Goal: Task Accomplishment & Management: Use online tool/utility

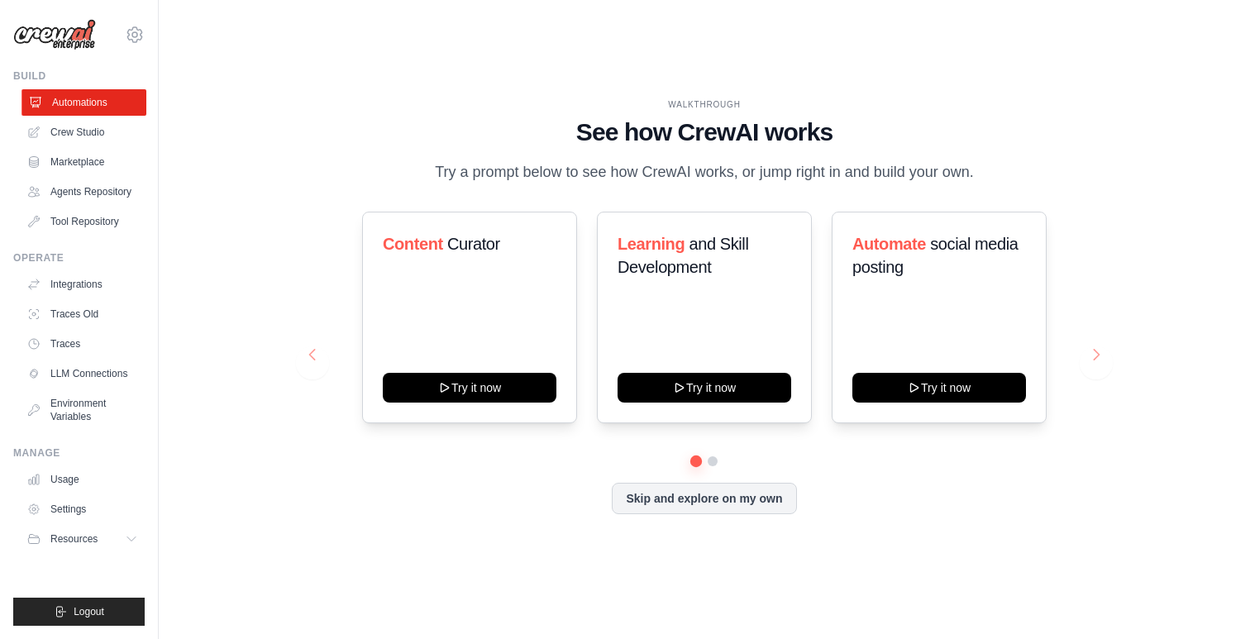
click at [63, 107] on link "Automations" at bounding box center [83, 102] width 125 height 26
drag, startPoint x: 332, startPoint y: 150, endPoint x: 384, endPoint y: 594, distance: 447.1
click at [384, 594] on div "WALKTHROUGH See how CrewAI works Try a prompt below to see how CrewAI works, or…" at bounding box center [704, 320] width 1038 height 606
click at [408, 522] on div "WALKTHROUGH See how CrewAI works Try a prompt below to see how CrewAI works, or…" at bounding box center [704, 319] width 831 height 442
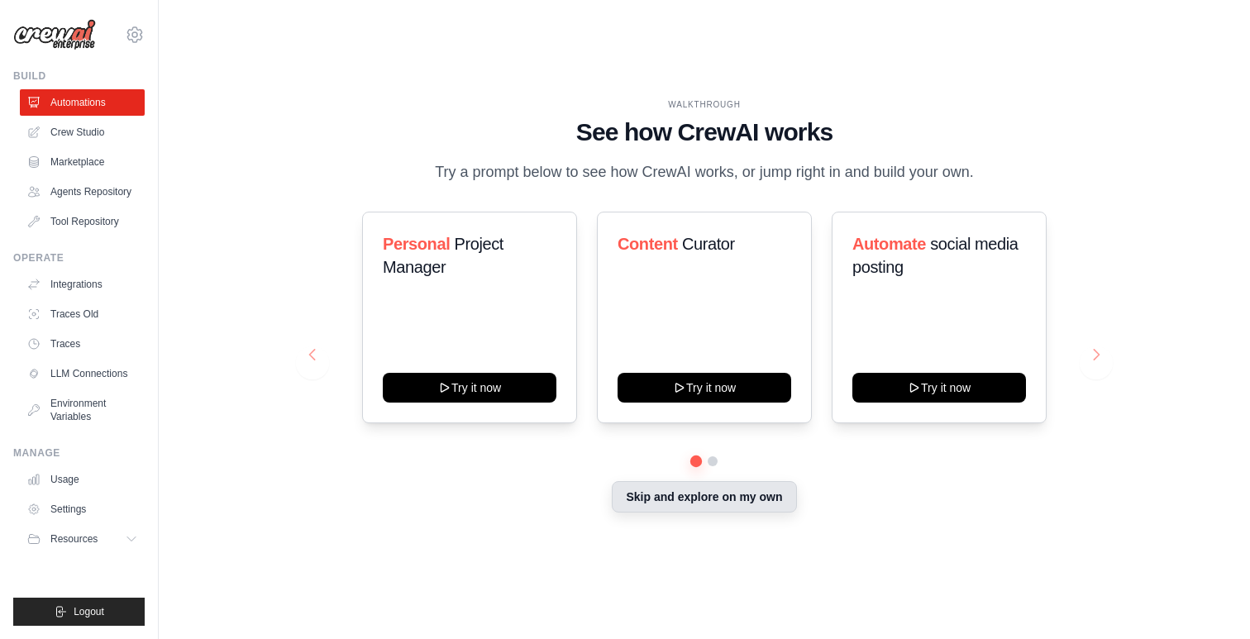
click at [636, 489] on button "Skip and explore on my own" at bounding box center [704, 496] width 184 height 31
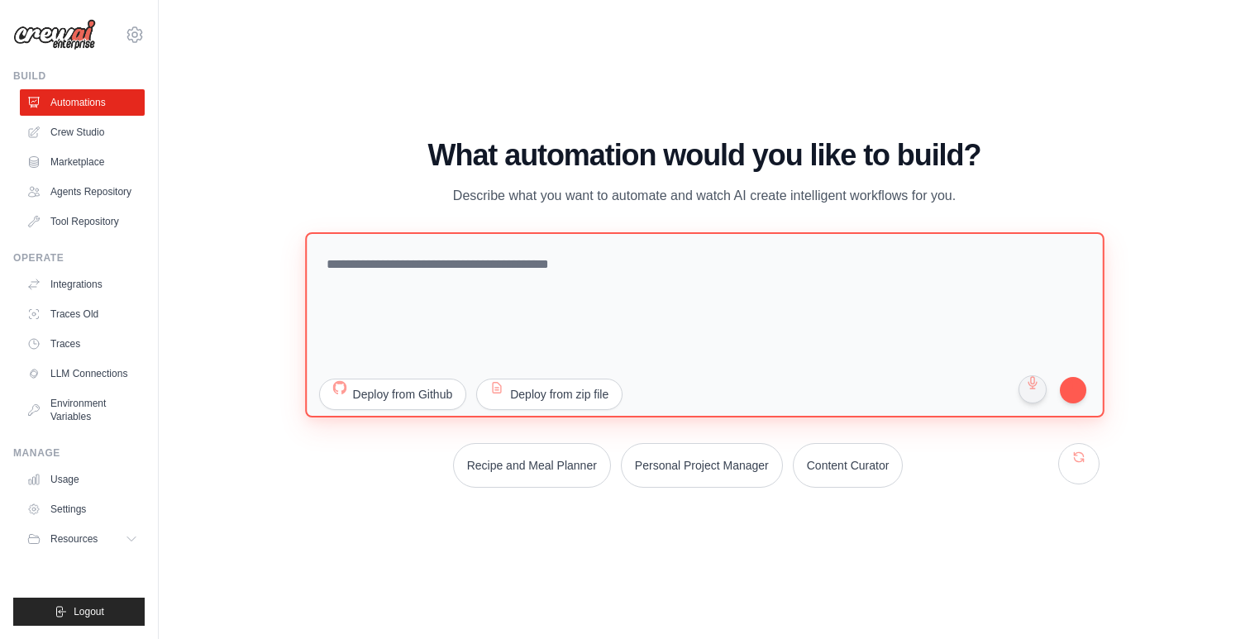
click at [535, 316] on textarea at bounding box center [704, 324] width 799 height 185
type textarea "*"
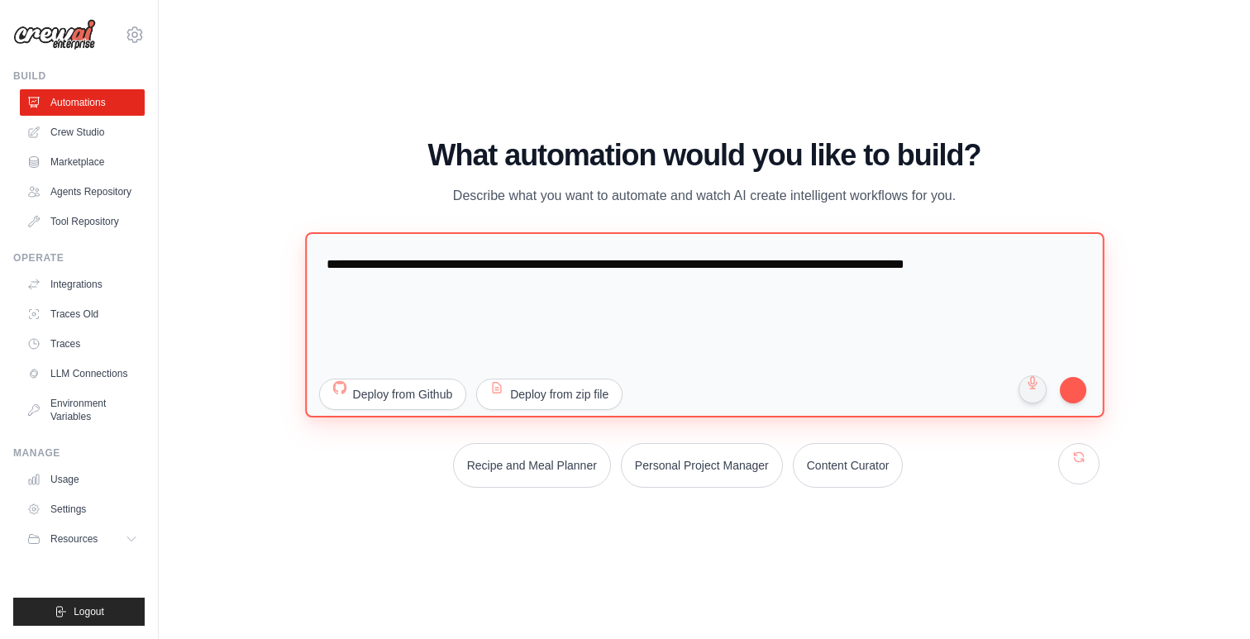
click at [776, 332] on textarea "**********" at bounding box center [704, 324] width 799 height 185
type textarea "**********"
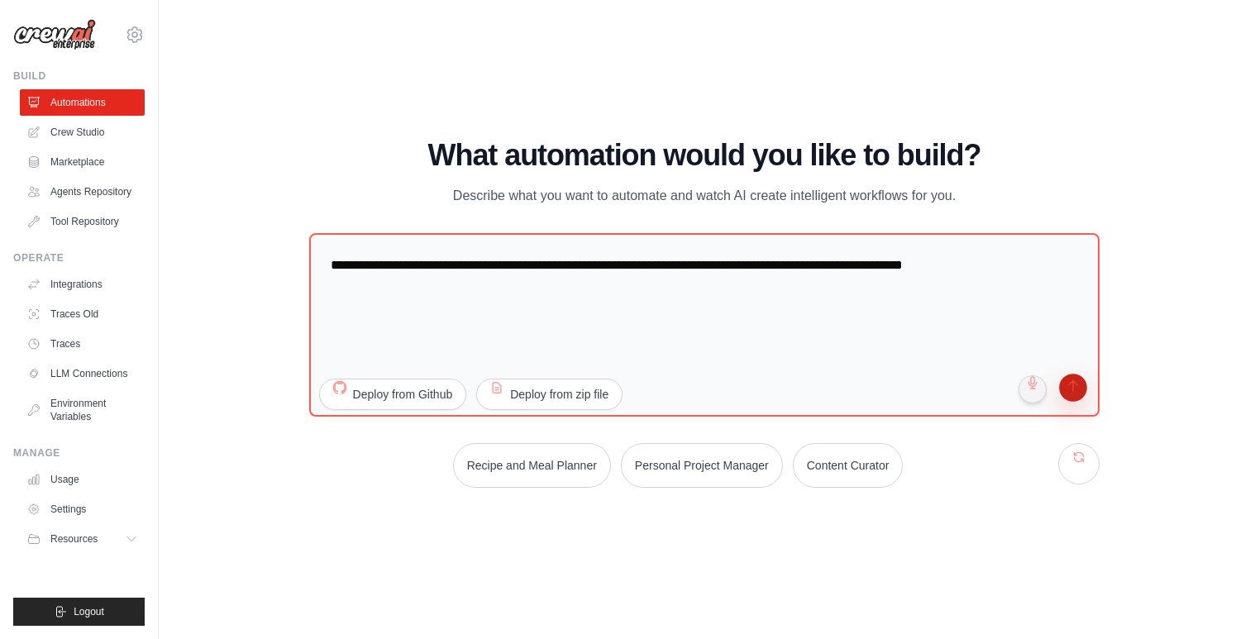
click at [1075, 393] on button "submit" at bounding box center [1072, 389] width 31 height 31
click at [627, 161] on h1 "What automation would you like to build?" at bounding box center [704, 155] width 791 height 33
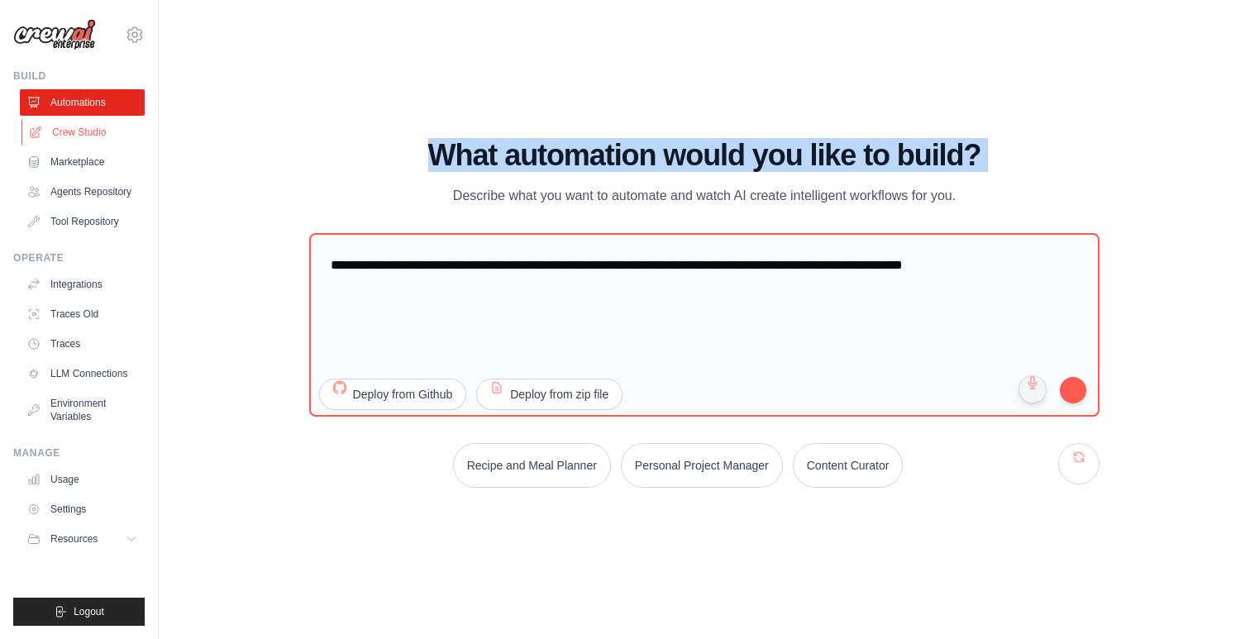
click at [67, 131] on link "Crew Studio" at bounding box center [83, 132] width 125 height 26
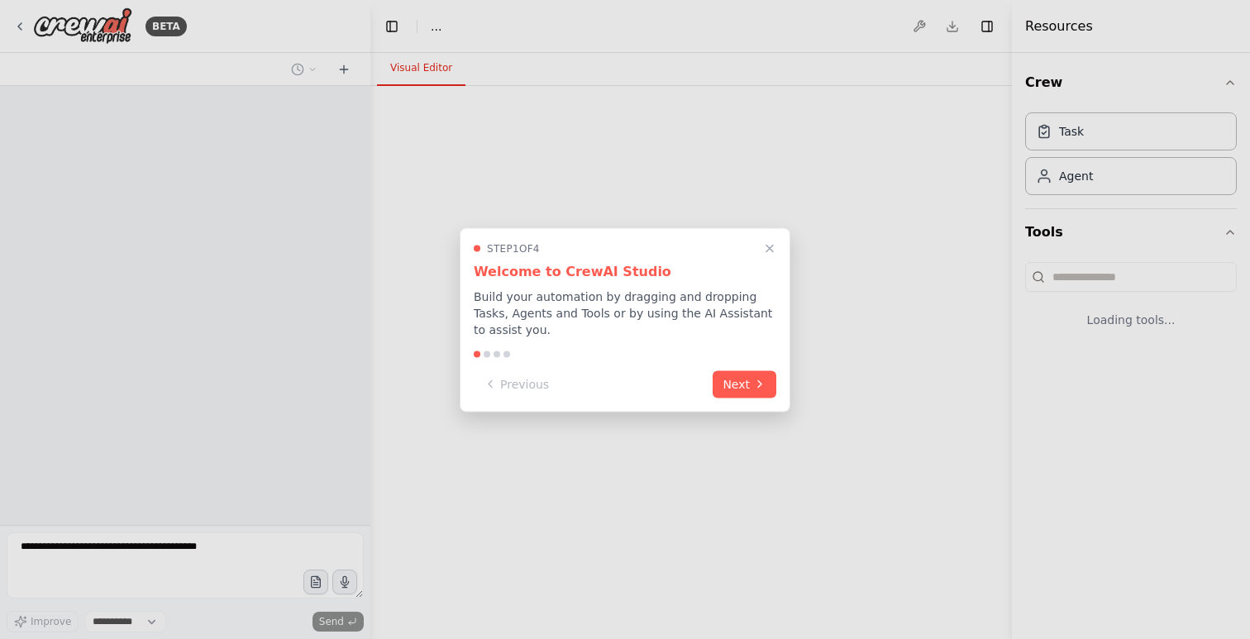
select select "****"
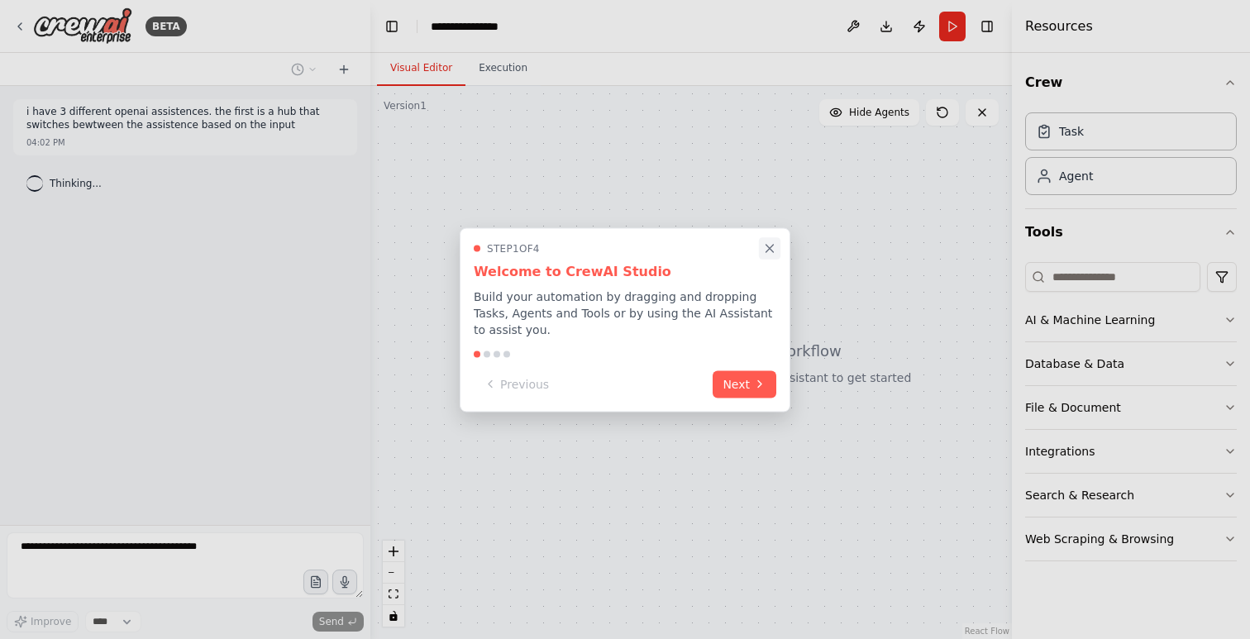
click at [771, 255] on button "Close walkthrough" at bounding box center [769, 247] width 21 height 21
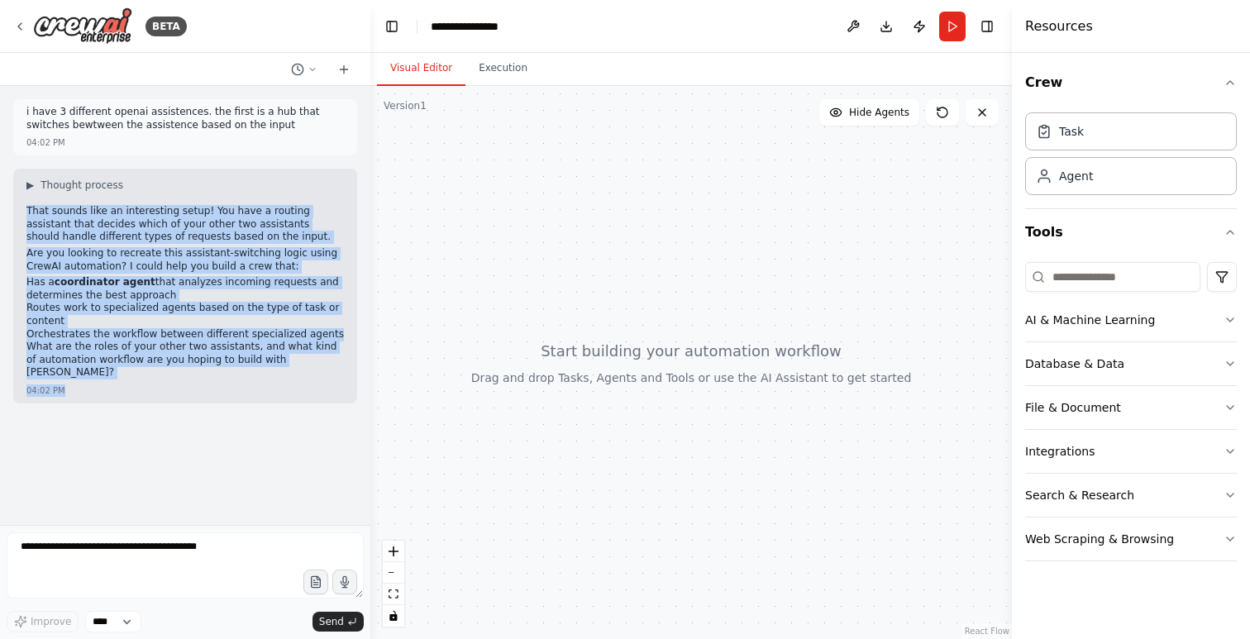
drag, startPoint x: 71, startPoint y: 200, endPoint x: 99, endPoint y: 422, distance: 224.2
click at [99, 422] on div "i have 3 different openai assistences. the first is a hub that switches bewtwee…" at bounding box center [185, 305] width 370 height 439
click at [132, 363] on p "What are the roles of your other two assistants, and what kind of automation wo…" at bounding box center [184, 360] width 317 height 39
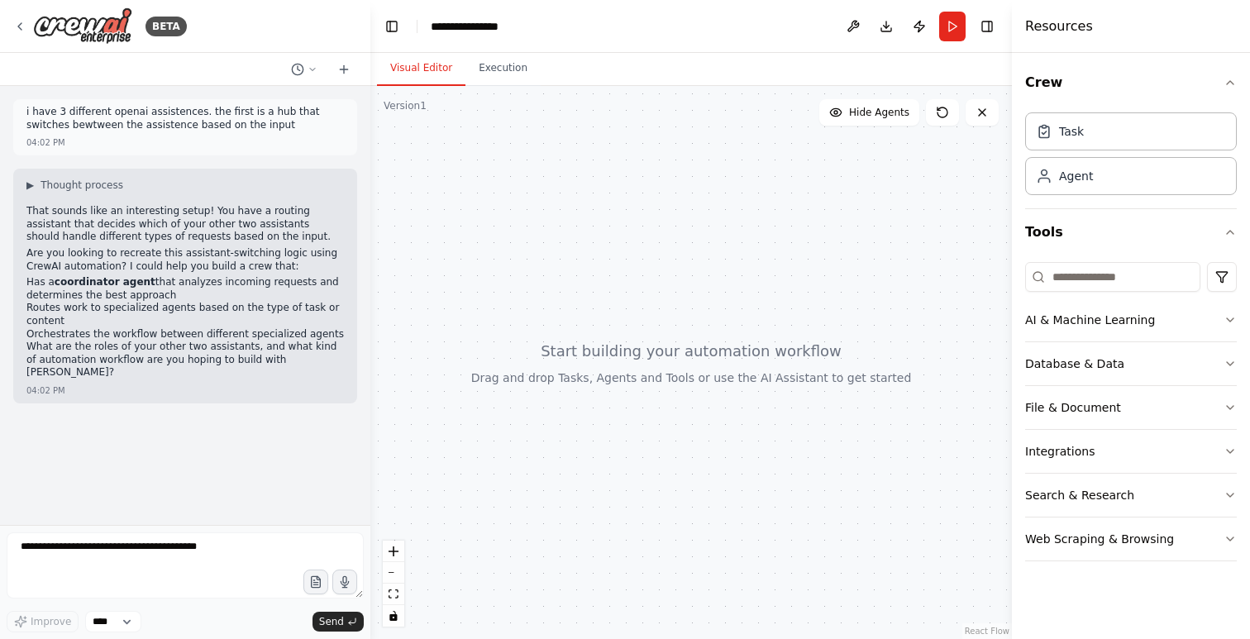
click at [208, 204] on div "▶ Thought process That sounds like an interesting setup! You have a routing ass…" at bounding box center [184, 281] width 317 height 204
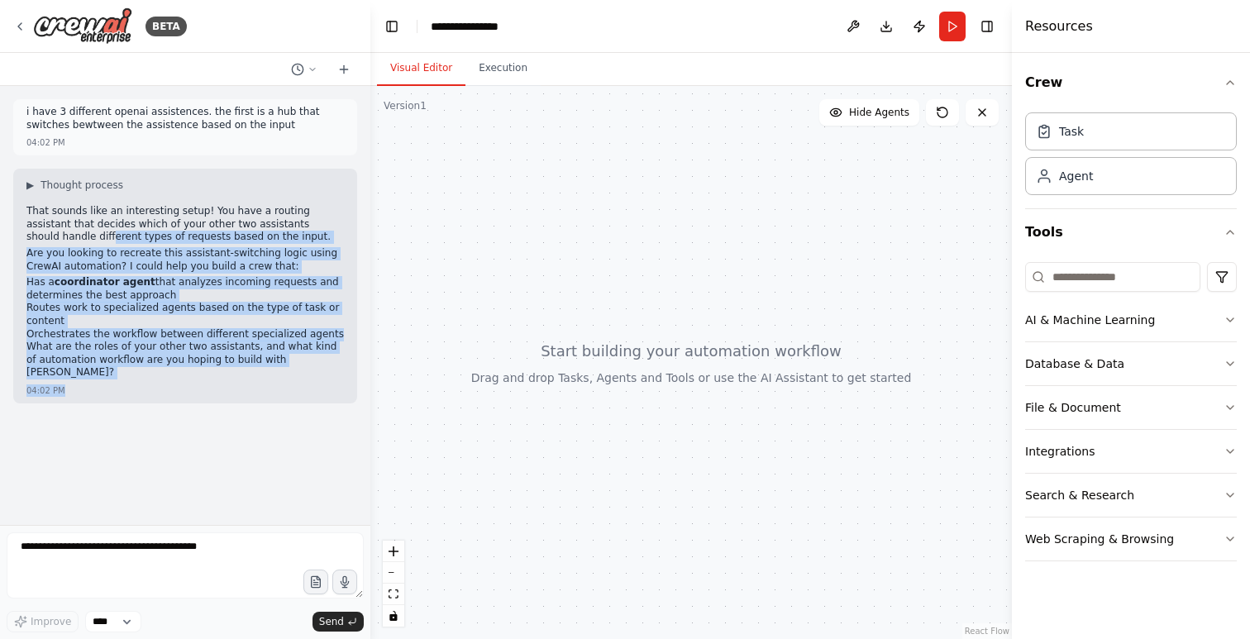
drag, startPoint x: 44, startPoint y: 242, endPoint x: 100, endPoint y: 403, distance: 170.0
click at [100, 403] on div "i have 3 different openai assistences. the first is a hub that switches bewtwee…" at bounding box center [185, 305] width 370 height 439
click at [119, 367] on div "That sounds like an interesting setup! You have a routing assistant that decide…" at bounding box center [184, 294] width 317 height 178
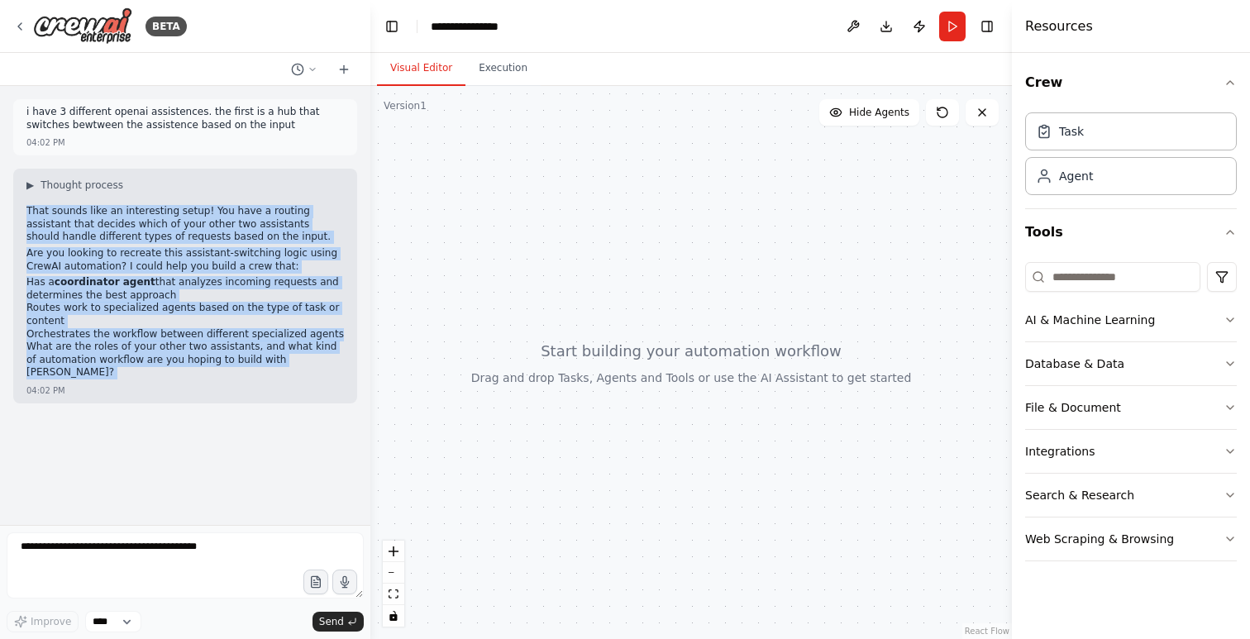
drag, startPoint x: 119, startPoint y: 367, endPoint x: 12, endPoint y: 204, distance: 194.7
click at [13, 204] on div "▶ Thought process That sounds like an interesting setup! You have a routing ass…" at bounding box center [185, 286] width 344 height 235
click at [44, 242] on p "That sounds like an interesting setup! You have a routing assistant that decide…" at bounding box center [184, 224] width 317 height 39
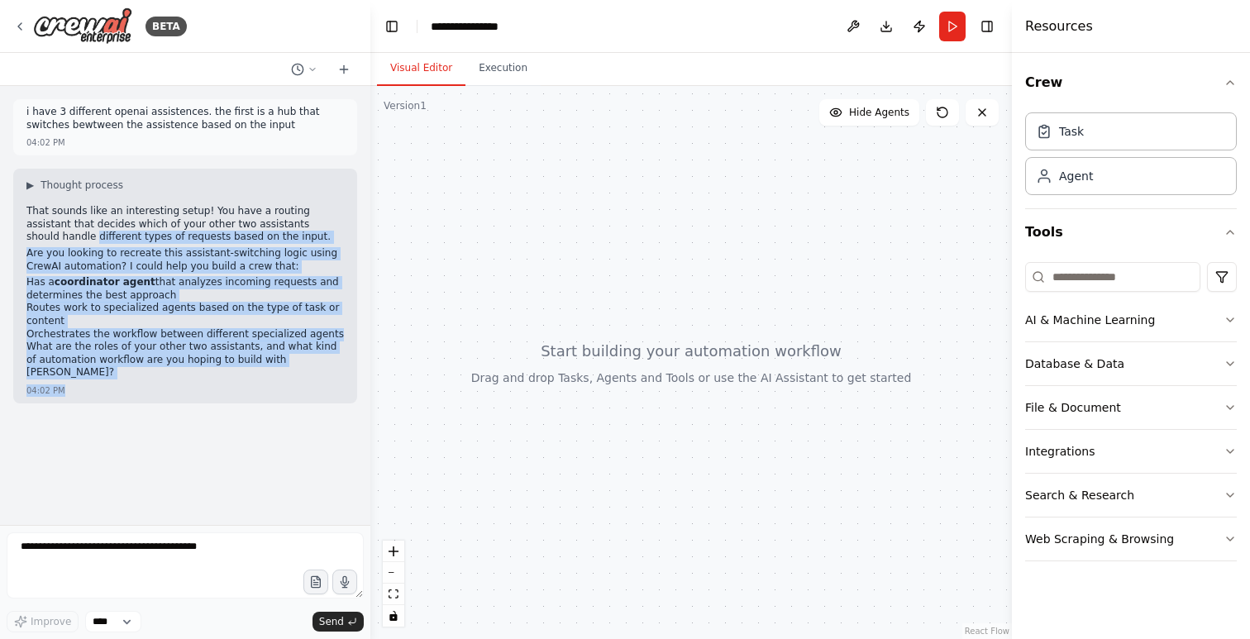
drag, startPoint x: 21, startPoint y: 236, endPoint x: 26, endPoint y: 413, distance: 177.0
click at [26, 413] on div "i have 3 different openai assistences. the first is a hub that switches bewtwee…" at bounding box center [185, 305] width 370 height 439
click at [57, 324] on li "Routes work to specialized agents based on the type of task or content" at bounding box center [184, 315] width 317 height 26
drag, startPoint x: 25, startPoint y: 270, endPoint x: 26, endPoint y: 405, distance: 134.8
click at [26, 405] on div "i have 3 different openai assistences. the first is a hub that switches bewtwee…" at bounding box center [185, 305] width 370 height 439
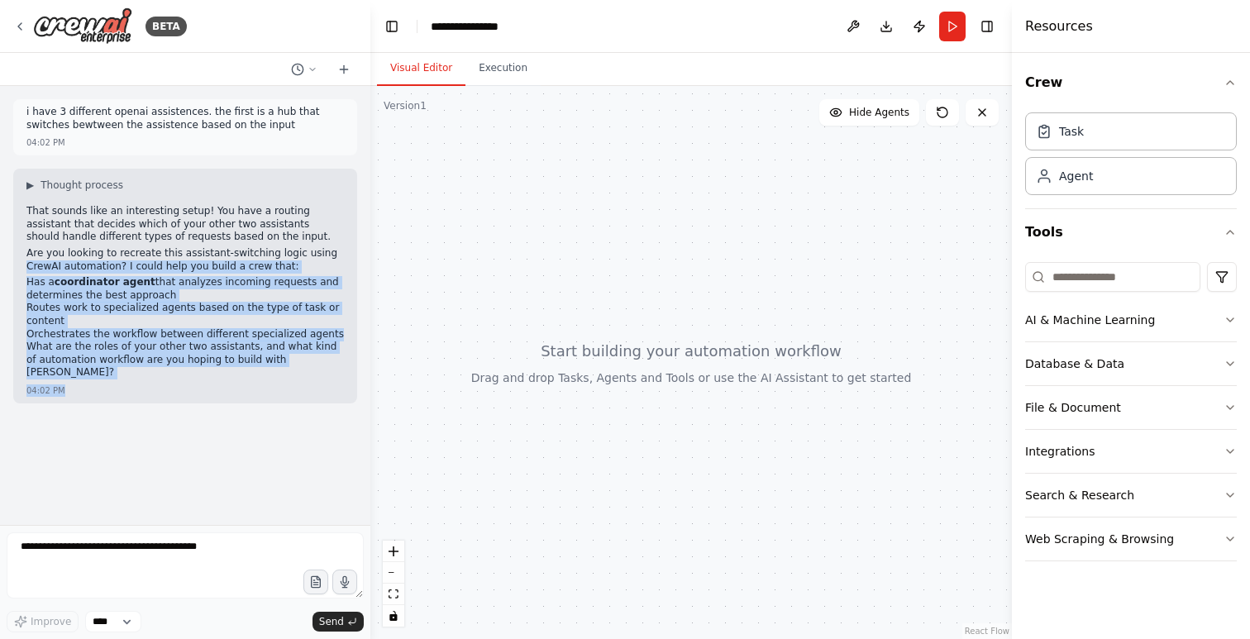
click at [95, 394] on div "i have 3 different openai assistences. the first is a hub that switches bewtwee…" at bounding box center [185, 305] width 370 height 439
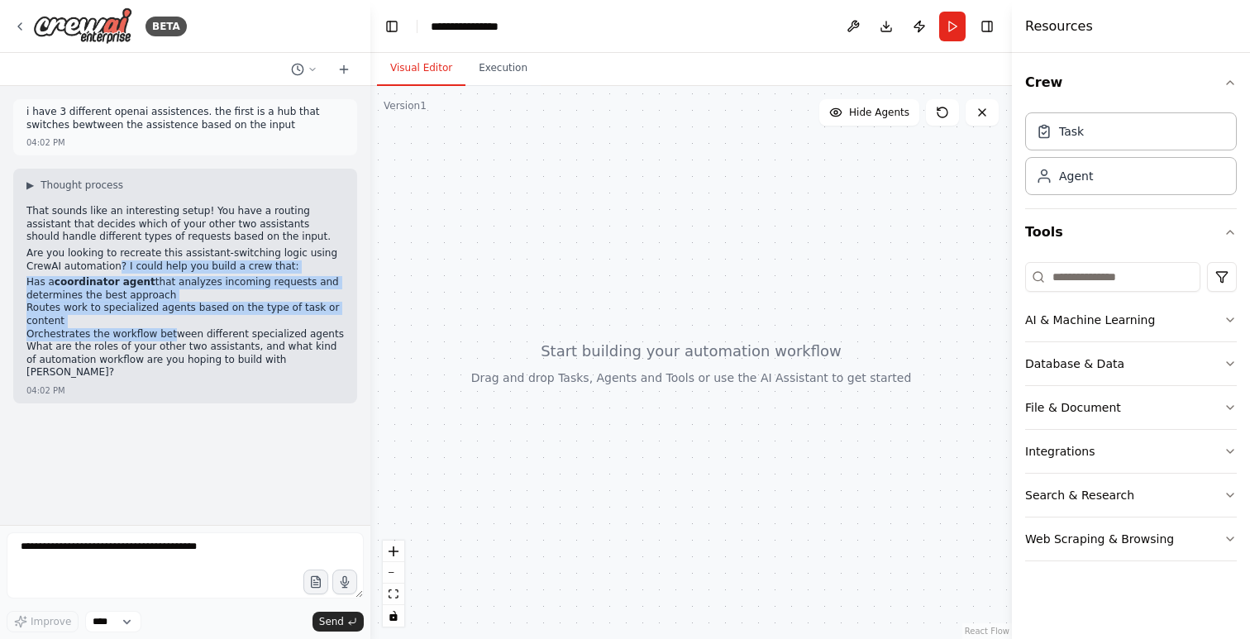
drag, startPoint x: 117, startPoint y: 270, endPoint x: 169, endPoint y: 338, distance: 86.0
click at [169, 338] on div "That sounds like an interesting setup! You have a routing assistant that decide…" at bounding box center [184, 294] width 317 height 178
click at [123, 309] on li "Routes work to specialized agents based on the type of task or content" at bounding box center [184, 315] width 317 height 26
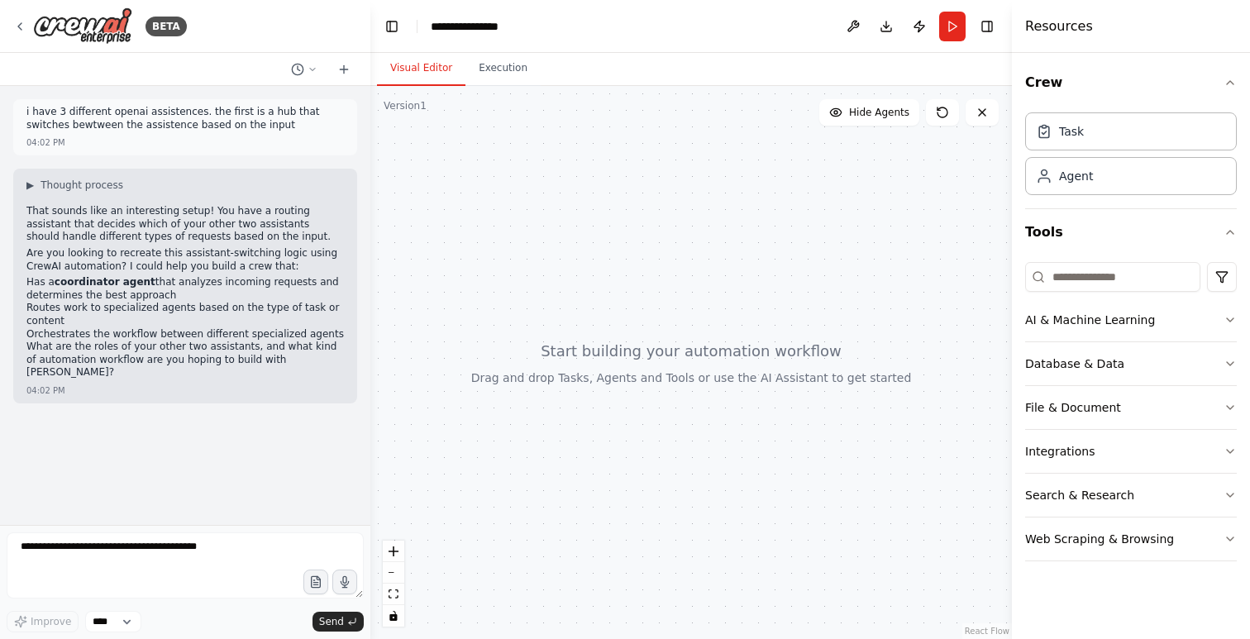
click at [123, 309] on li "Routes work to specialized agents based on the type of task or content" at bounding box center [184, 315] width 317 height 26
click at [123, 323] on li "Routes work to specialized agents based on the type of task or content" at bounding box center [184, 315] width 317 height 26
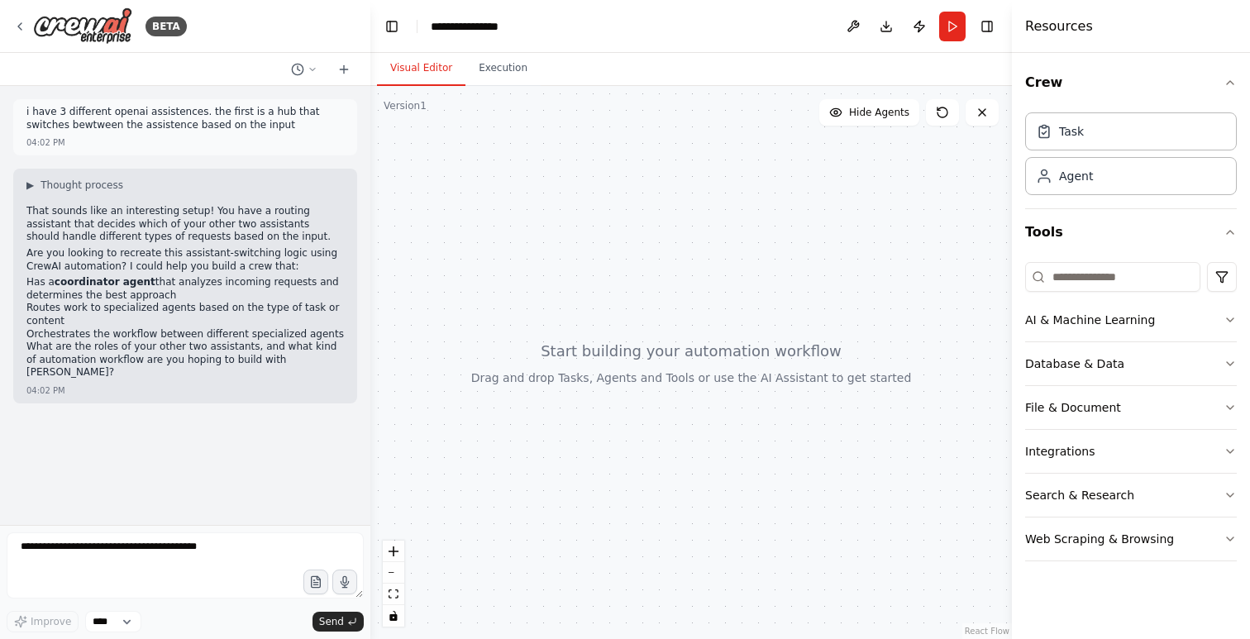
click at [123, 323] on li "Routes work to specialized agents based on the type of task or content" at bounding box center [184, 315] width 317 height 26
click at [120, 328] on li "Orchestrates the workflow between different specialized agents" at bounding box center [184, 334] width 317 height 13
click at [86, 329] on li "Orchestrates the workflow between different specialized agents" at bounding box center [184, 334] width 317 height 13
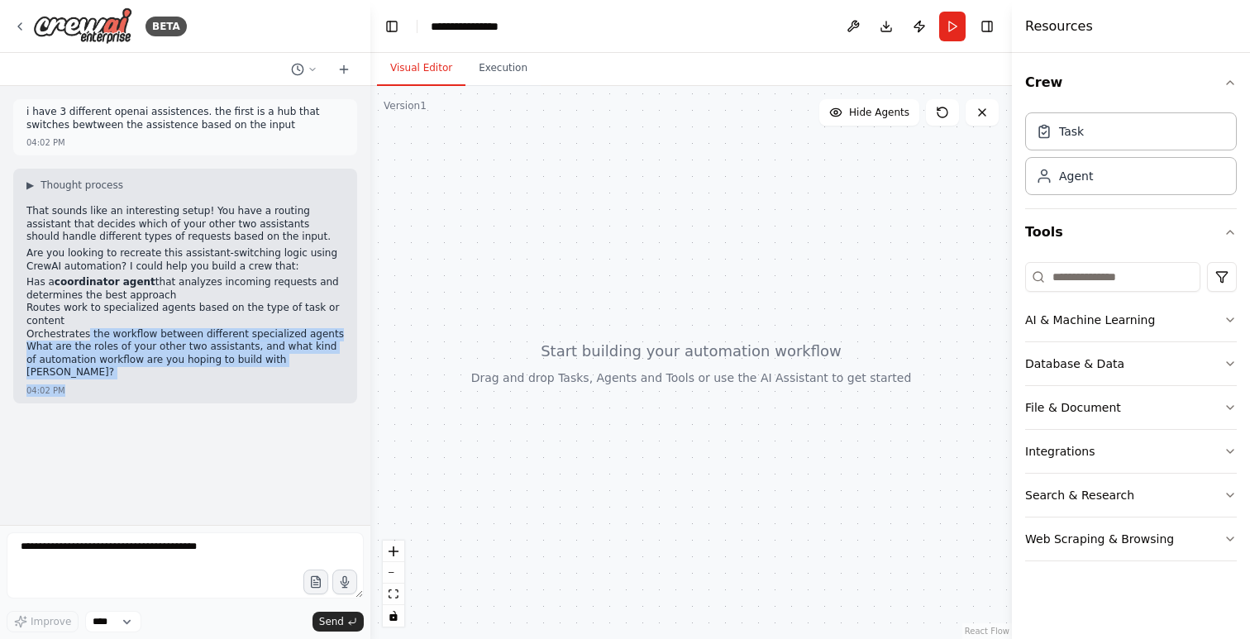
drag, startPoint x: 86, startPoint y: 329, endPoint x: 100, endPoint y: 380, distance: 53.2
click at [100, 380] on div "▶ Thought process That sounds like an interesting setup! You have a routing ass…" at bounding box center [185, 286] width 344 height 235
click at [148, 360] on p "What are the roles of your other two assistants, and what kind of automation wo…" at bounding box center [184, 360] width 317 height 39
drag, startPoint x: 87, startPoint y: 341, endPoint x: 110, endPoint y: 371, distance: 37.7
click at [110, 371] on div "▶ Thought process That sounds like an interesting setup! You have a routing ass…" at bounding box center [185, 286] width 344 height 235
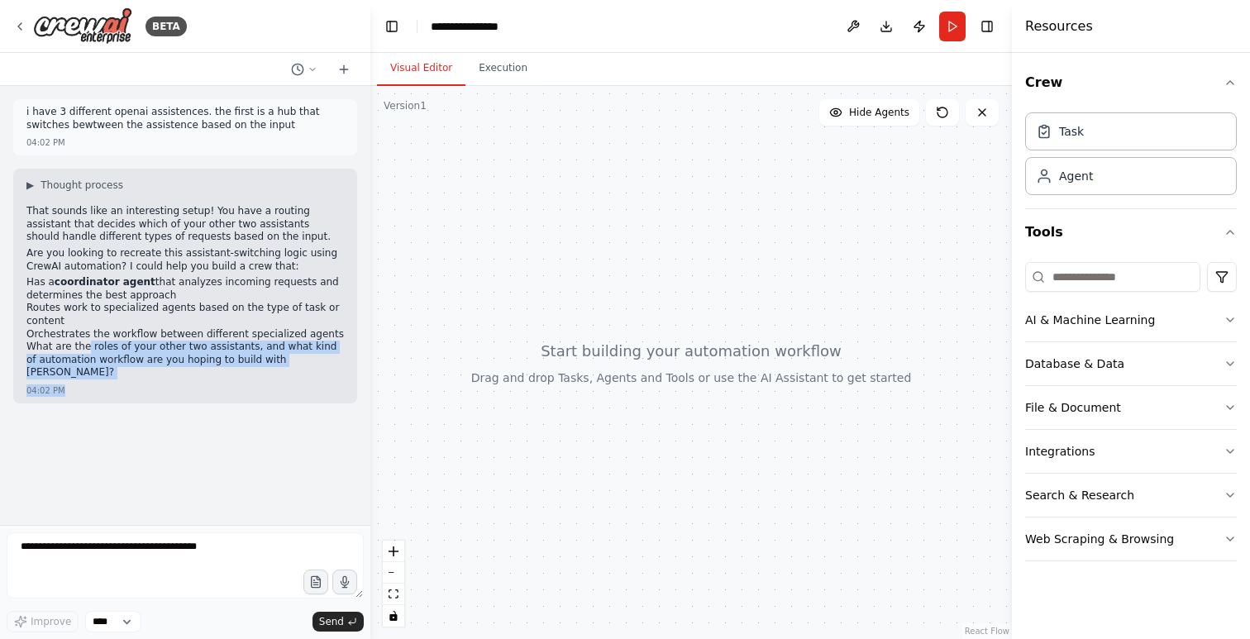
click at [187, 356] on p "What are the roles of your other two assistants, and what kind of automation wo…" at bounding box center [184, 360] width 317 height 39
drag, startPoint x: 273, startPoint y: 345, endPoint x: 290, endPoint y: 391, distance: 49.4
click at [290, 391] on div "i have 3 different openai assistences. the first is a hub that switches bewtwee…" at bounding box center [185, 305] width 370 height 439
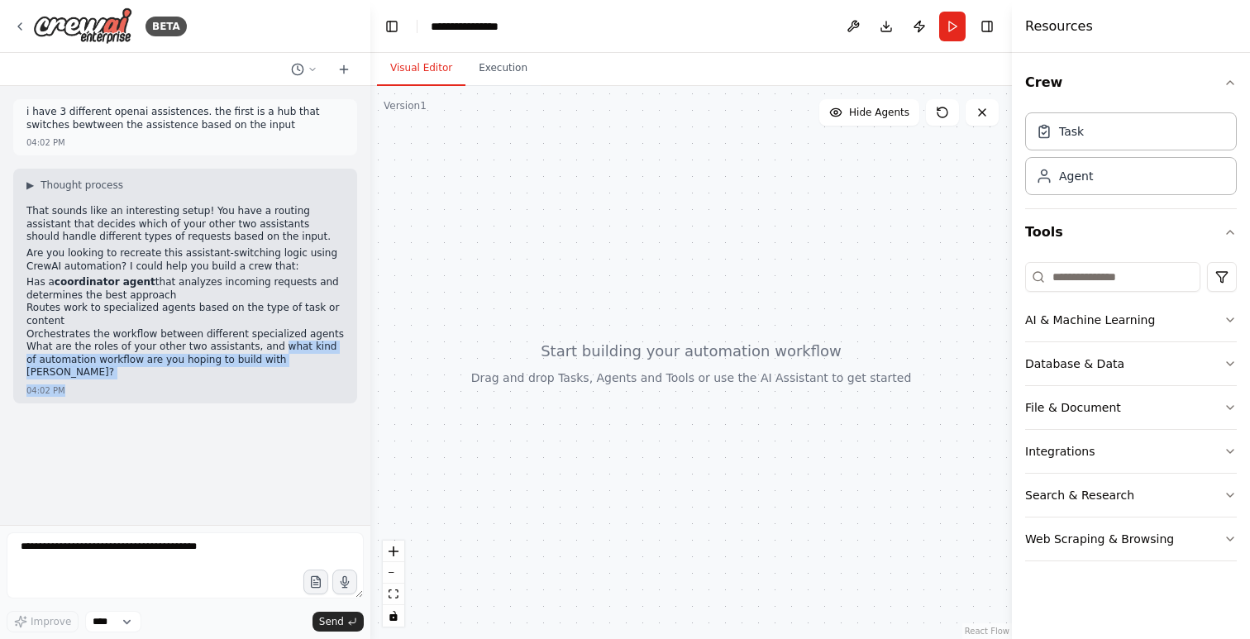
click at [309, 384] on div "04:02 PM" at bounding box center [184, 390] width 317 height 12
click at [279, 356] on p "What are the roles of your other two assistants, and what kind of automation wo…" at bounding box center [184, 360] width 317 height 39
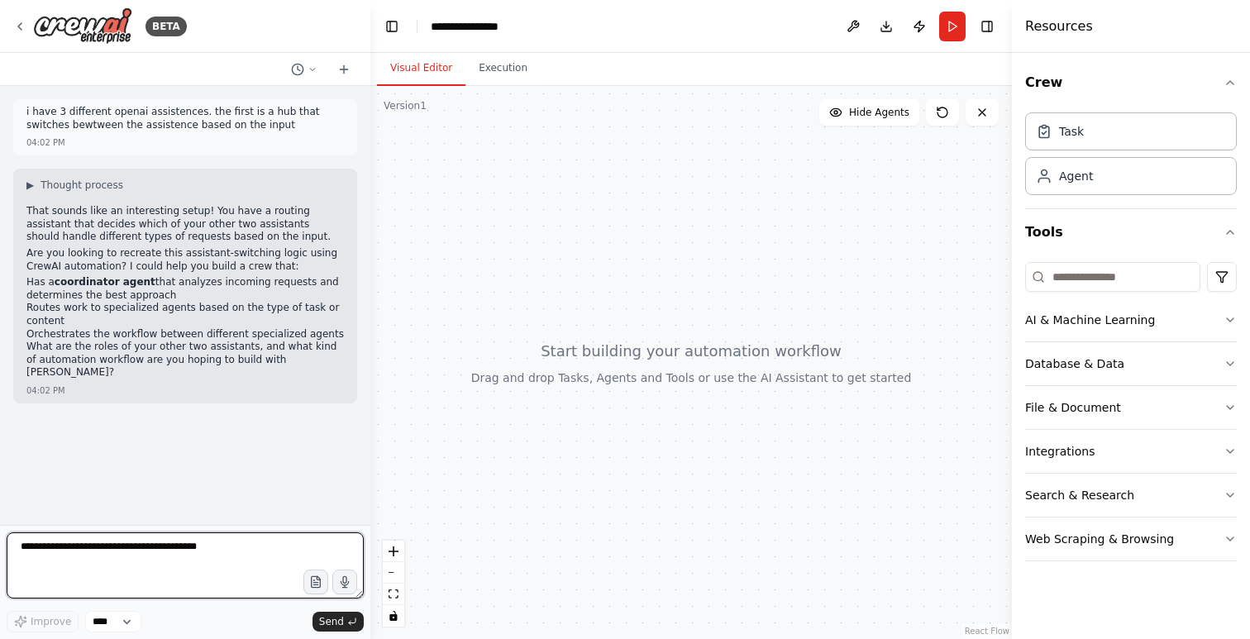
click at [173, 556] on textarea at bounding box center [185, 565] width 357 height 66
type textarea "**********"
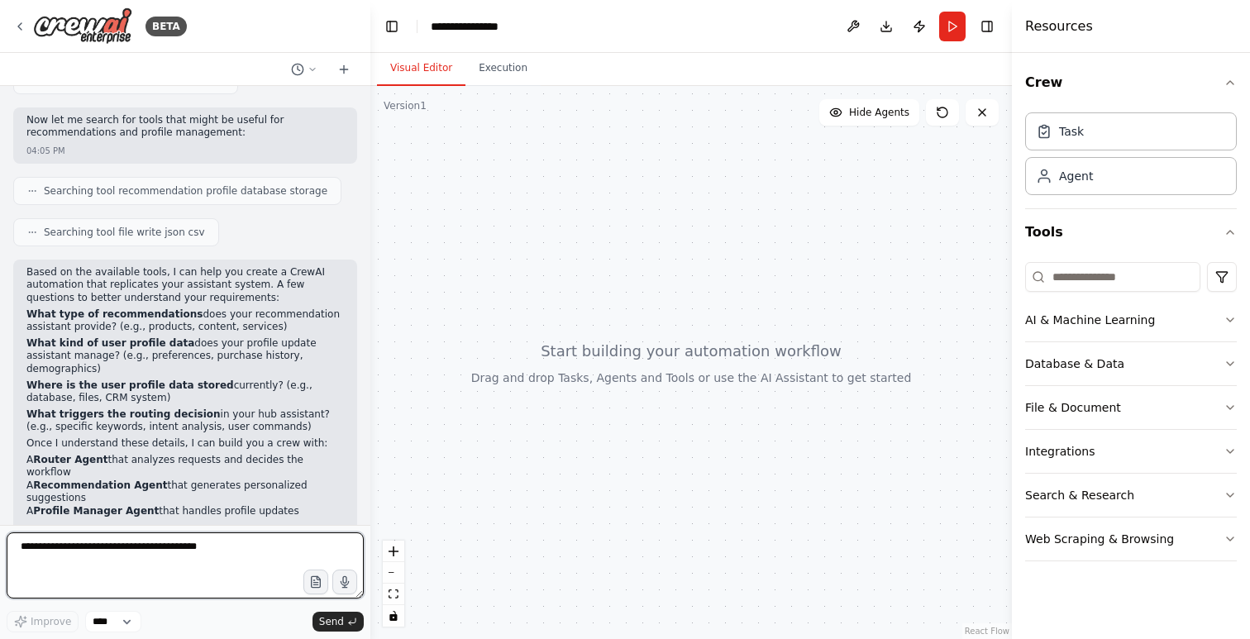
scroll to position [656, 0]
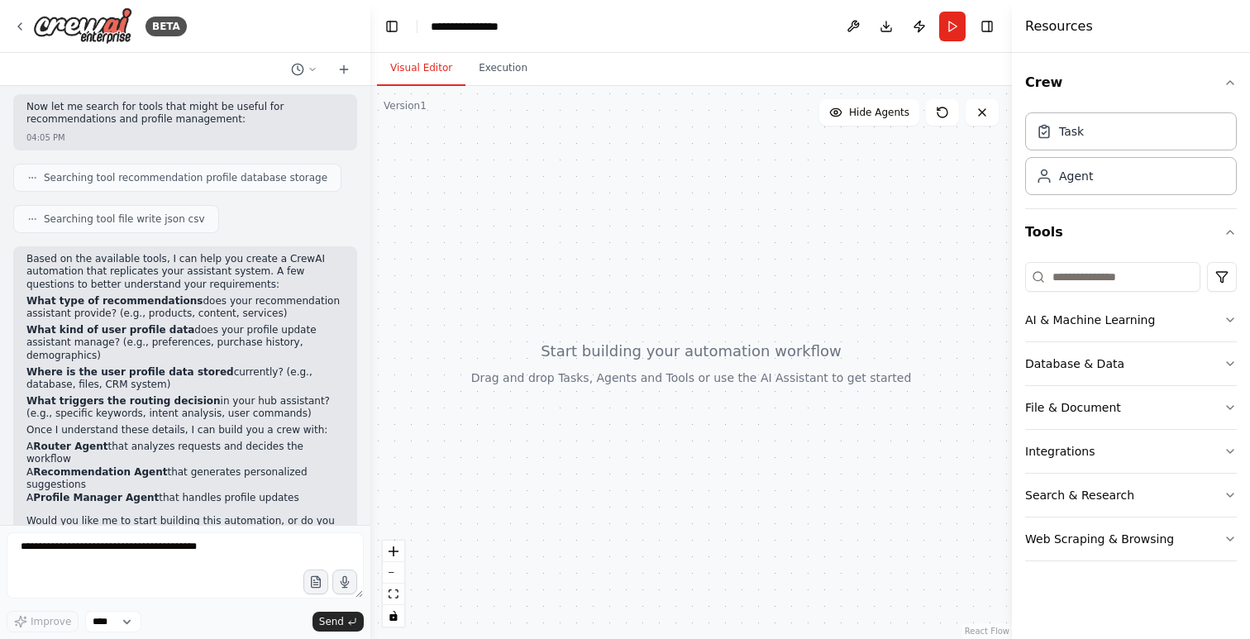
click at [99, 466] on strong "Recommendation Agent" at bounding box center [100, 472] width 134 height 12
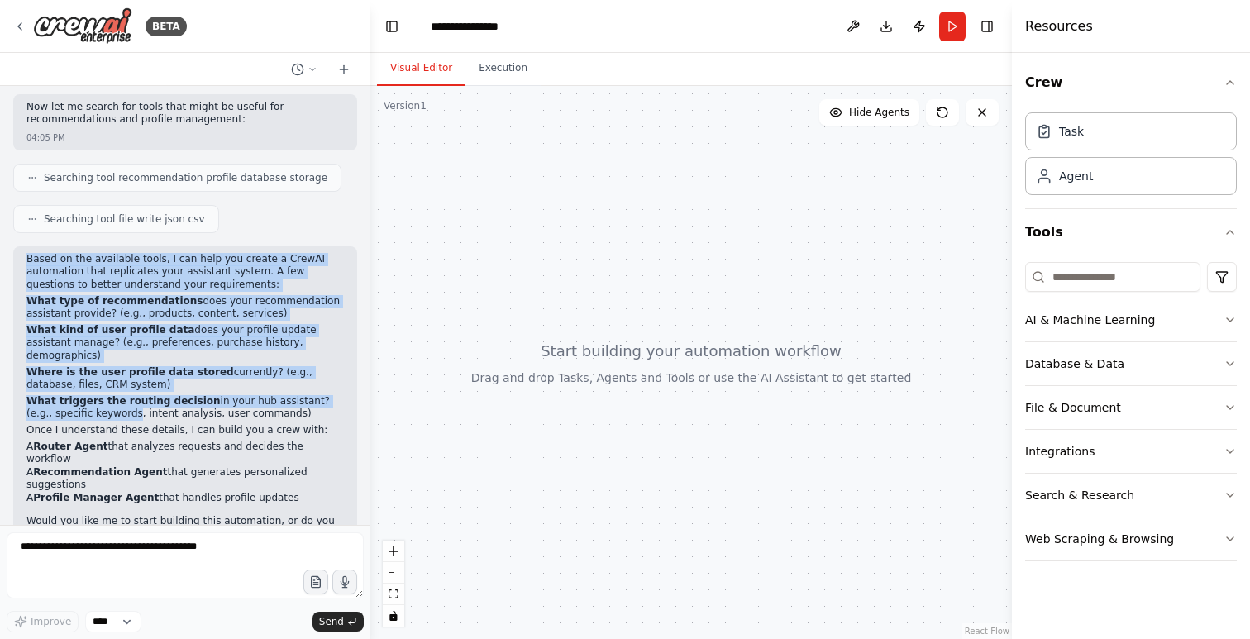
drag, startPoint x: 33, startPoint y: 226, endPoint x: 105, endPoint y: 379, distance: 169.8
click at [105, 379] on div "Based on the available tools, I can help you create a CrewAI automation that re…" at bounding box center [185, 405] width 344 height 318
click at [129, 424] on p "Once I understand these details, I can build you a crew with:" at bounding box center [184, 430] width 317 height 13
drag, startPoint x: 36, startPoint y: 226, endPoint x: 71, endPoint y: 374, distance: 152.0
click at [71, 374] on div "Based on the available tools, I can help you create a CrewAI automation that re…" at bounding box center [184, 398] width 317 height 291
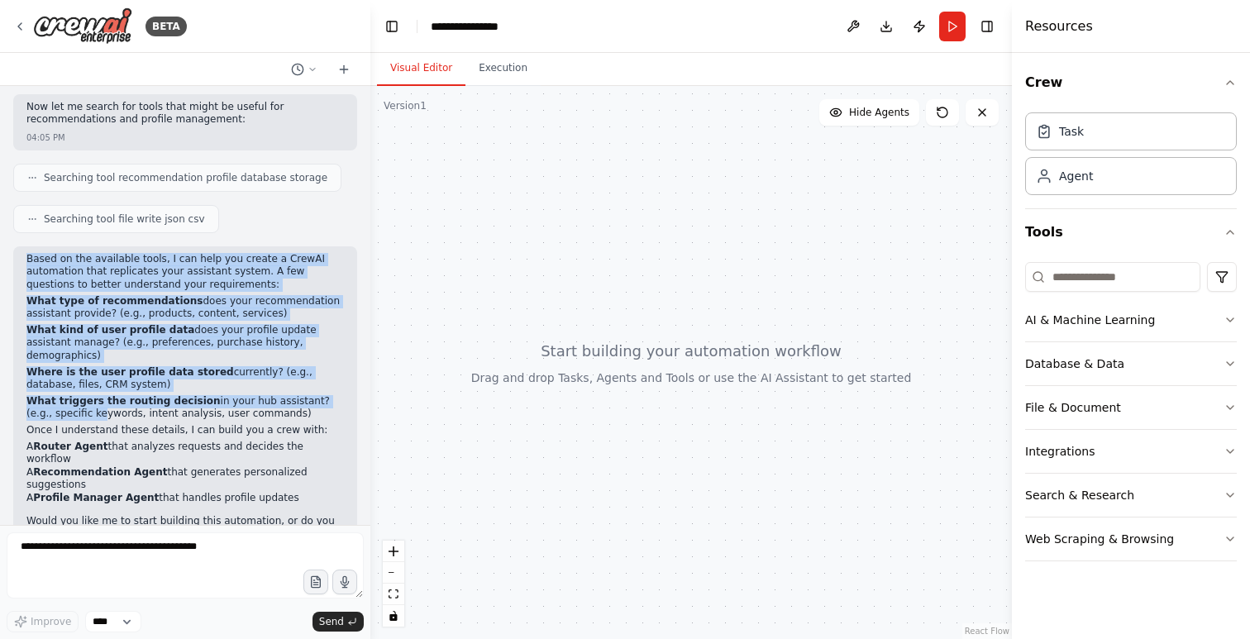
click at [45, 295] on strong "What type of recommendations" at bounding box center [114, 301] width 176 height 12
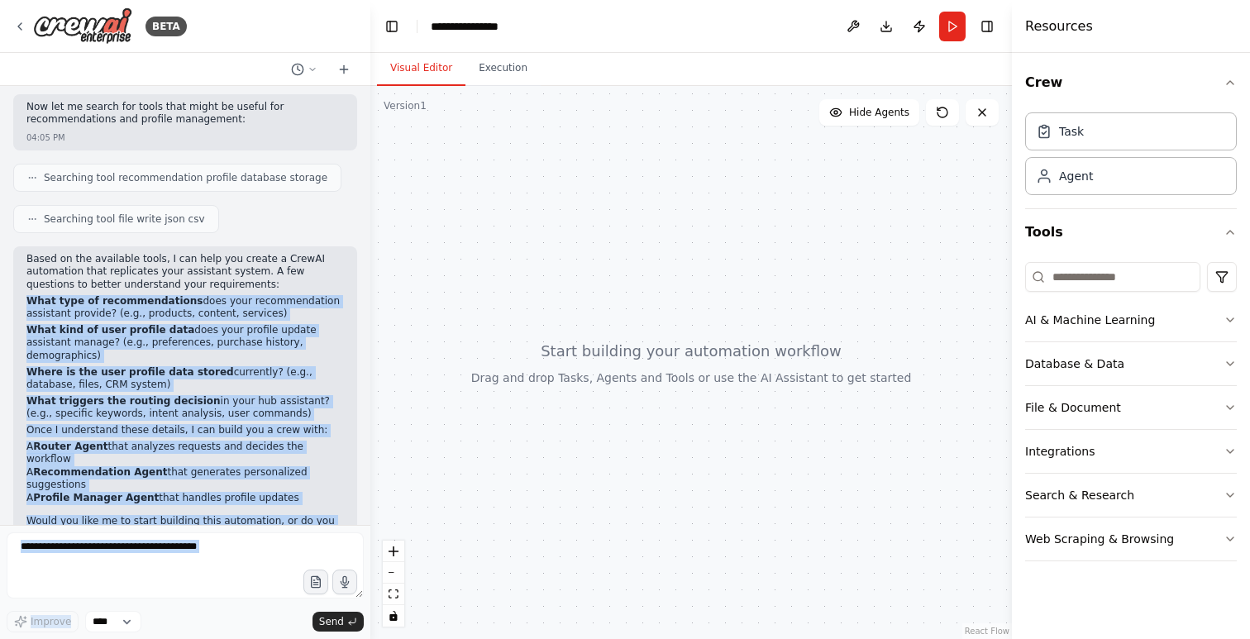
drag, startPoint x: 45, startPoint y: 273, endPoint x: 146, endPoint y: 529, distance: 275.4
click at [146, 529] on div "BETA i have 3 different openai assistences. the first is a hub that switches be…" at bounding box center [185, 319] width 370 height 639
click at [211, 366] on p "Where is the user profile data stored currently? (e.g., database, files, CRM sy…" at bounding box center [184, 379] width 317 height 26
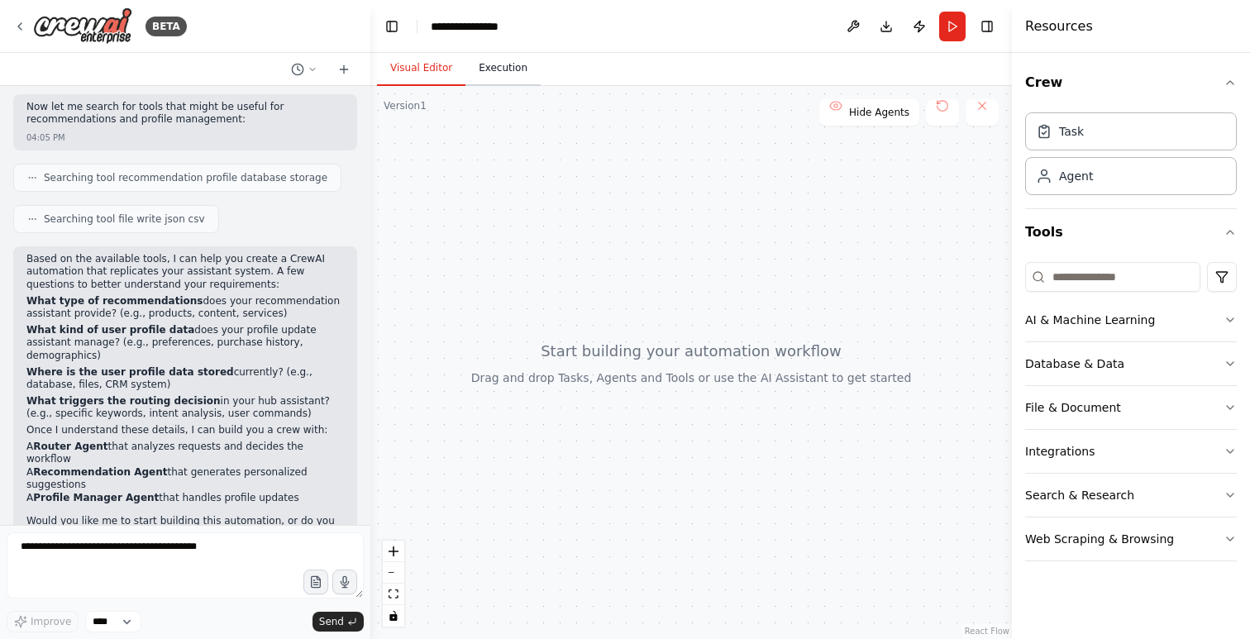
click at [506, 84] on button "Execution" at bounding box center [502, 68] width 75 height 35
click at [419, 55] on button "Visual Editor" at bounding box center [421, 68] width 88 height 35
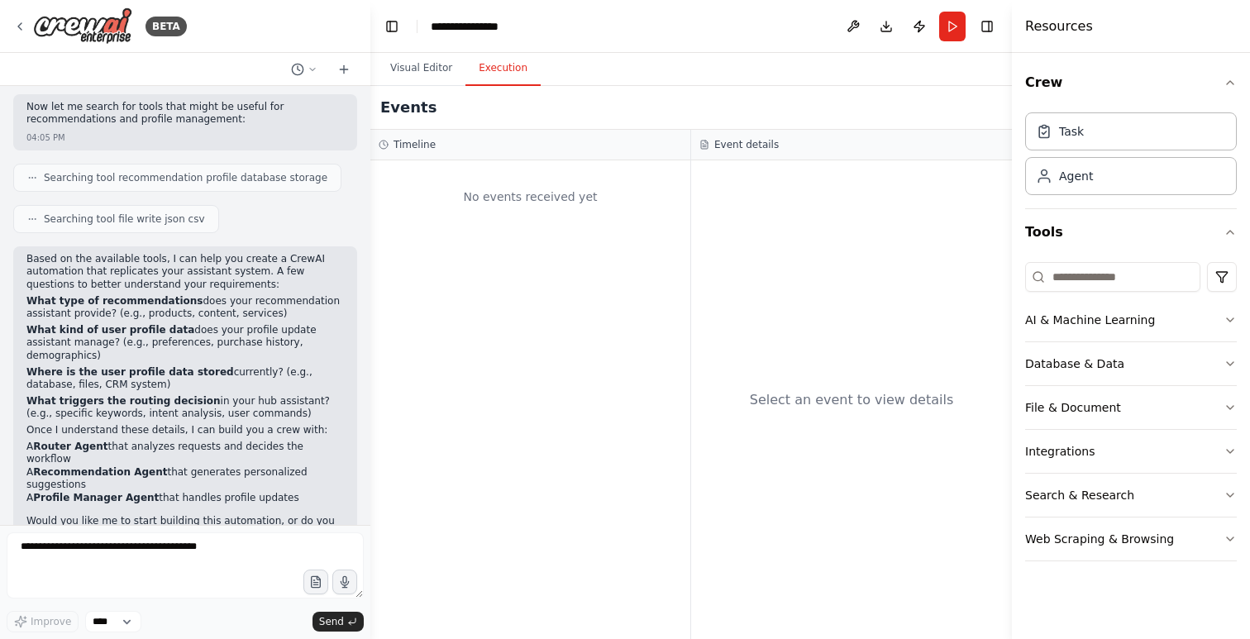
click at [479, 76] on button "Execution" at bounding box center [502, 68] width 75 height 35
click at [79, 11] on img at bounding box center [82, 25] width 99 height 37
